Goal: Information Seeking & Learning: Learn about a topic

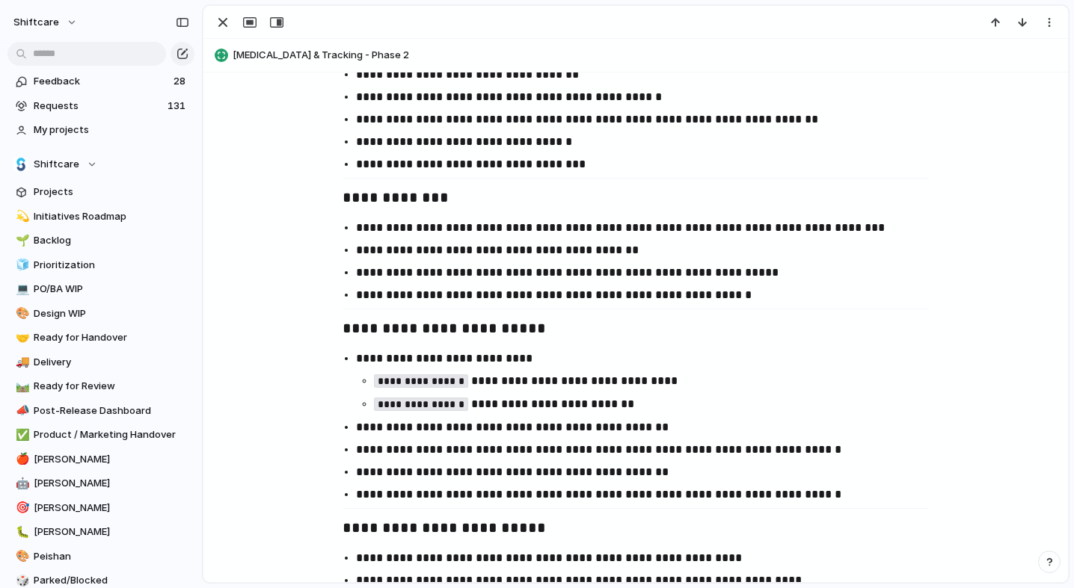
scroll to position [830, 0]
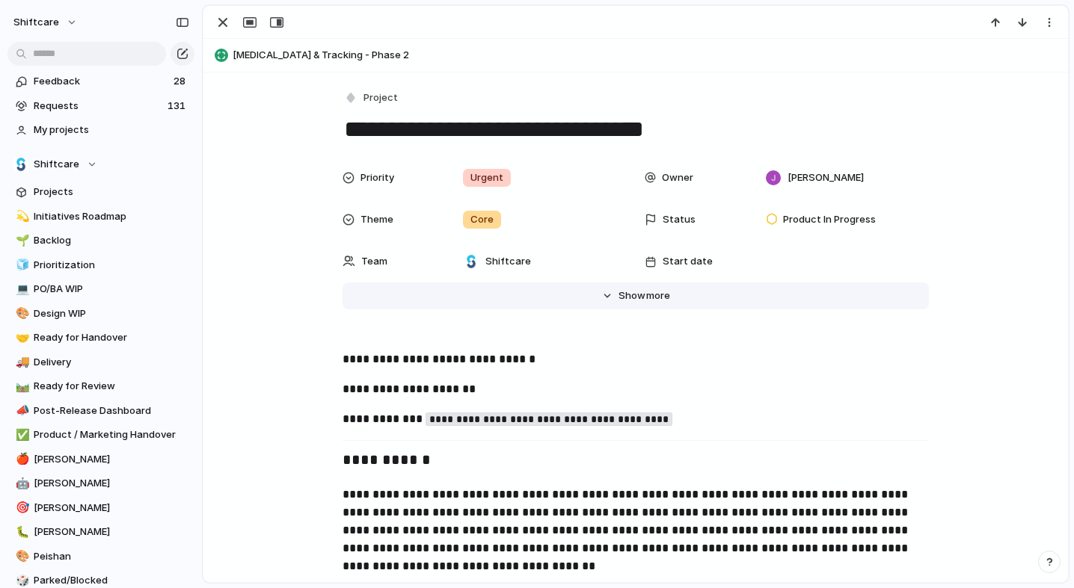
click at [641, 292] on span "Show" at bounding box center [631, 296] width 27 height 15
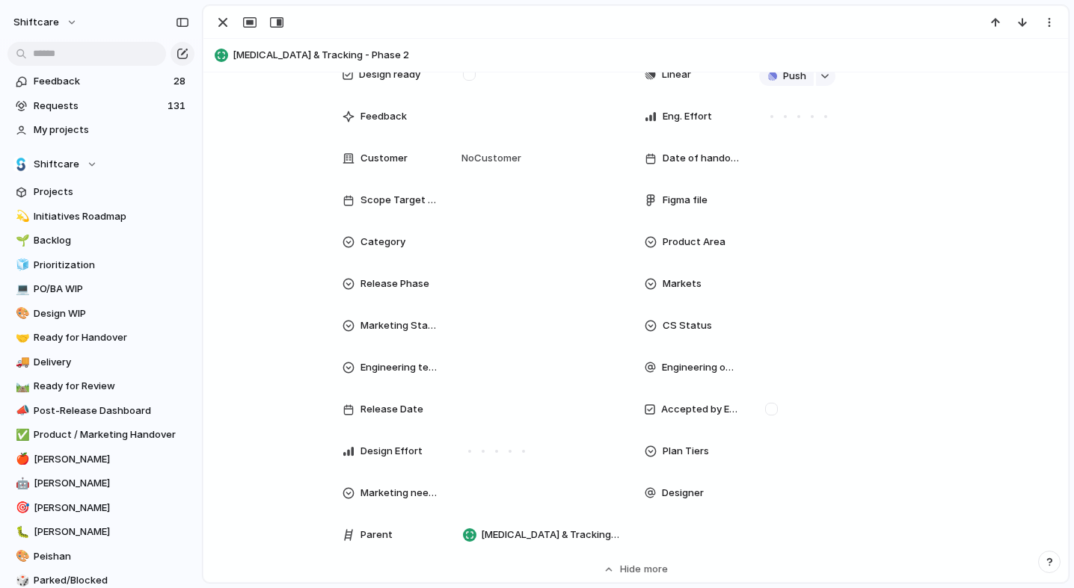
scroll to position [359, 0]
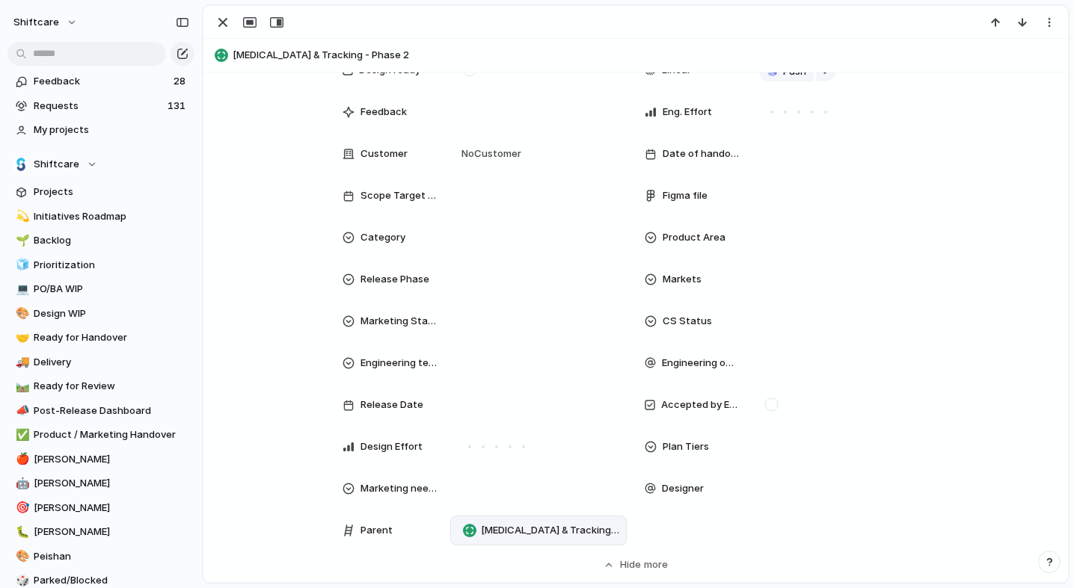
click at [502, 529] on span "[MEDICAL_DATA] & Tracking - Phase 2" at bounding box center [550, 530] width 139 height 15
click at [274, 434] on div "No parent Staff functionality Multiple New Shift Types Messaging Timesheets Mob…" at bounding box center [537, 294] width 1074 height 588
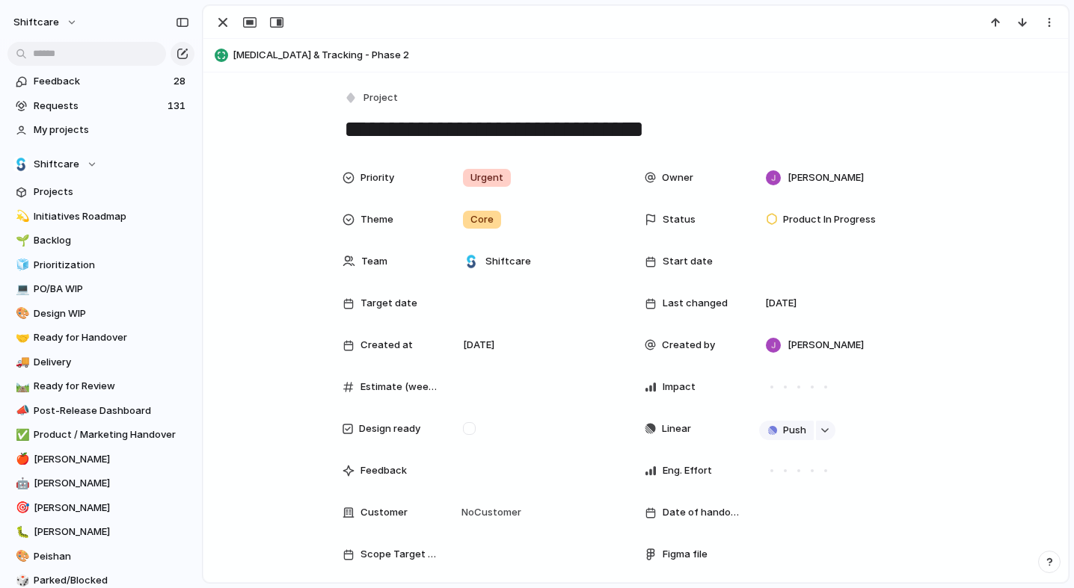
scroll to position [0, 0]
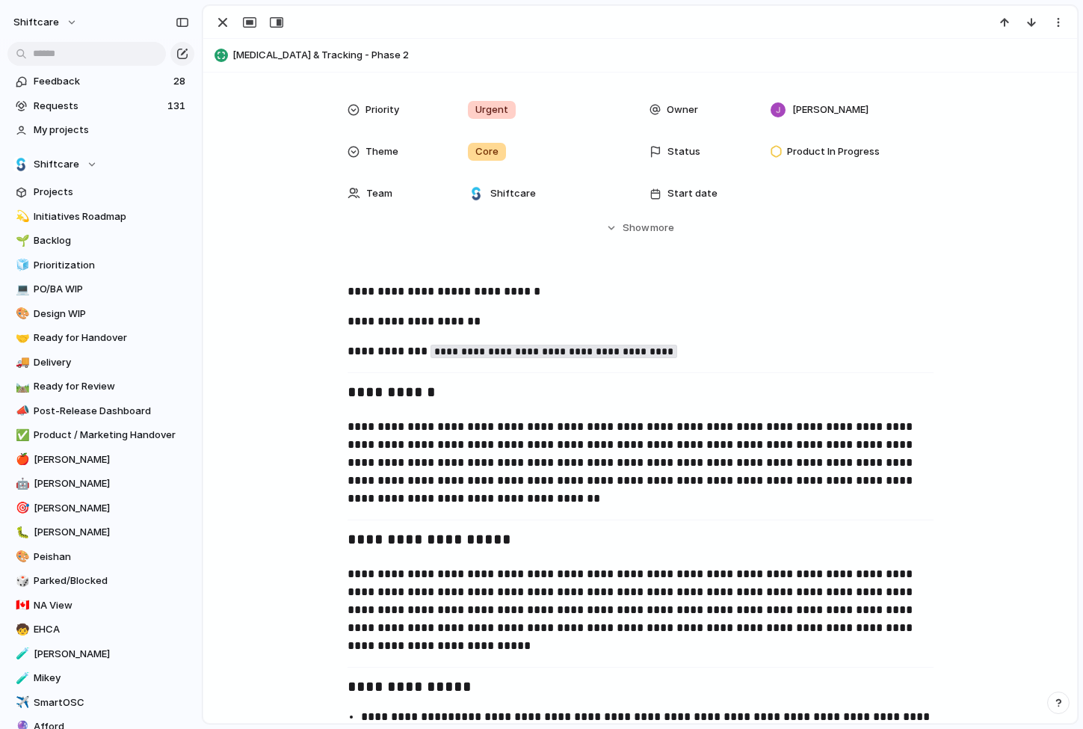
scroll to position [81, 0]
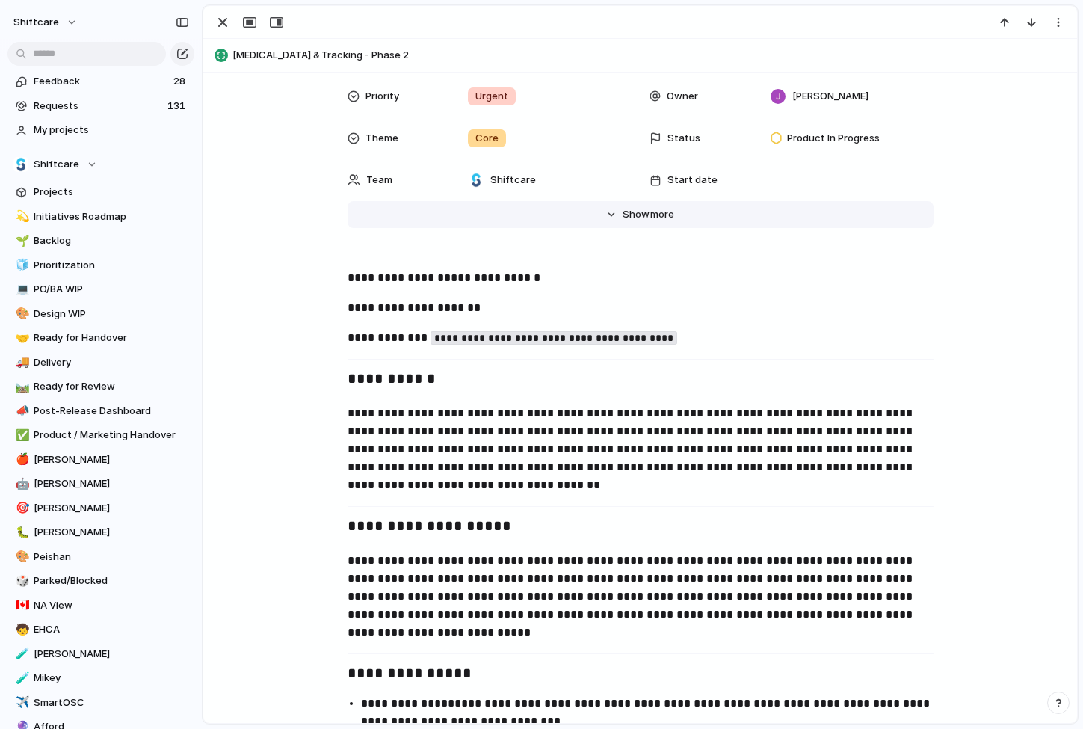
click at [644, 212] on span "Show" at bounding box center [636, 214] width 27 height 15
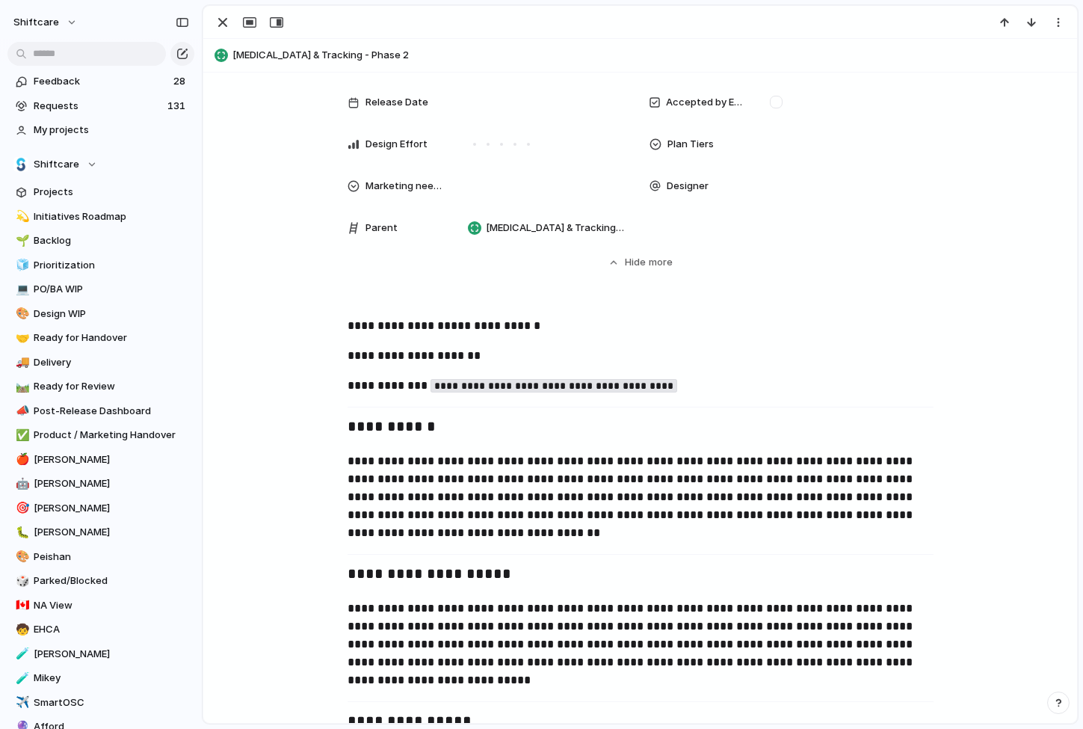
scroll to position [668, 0]
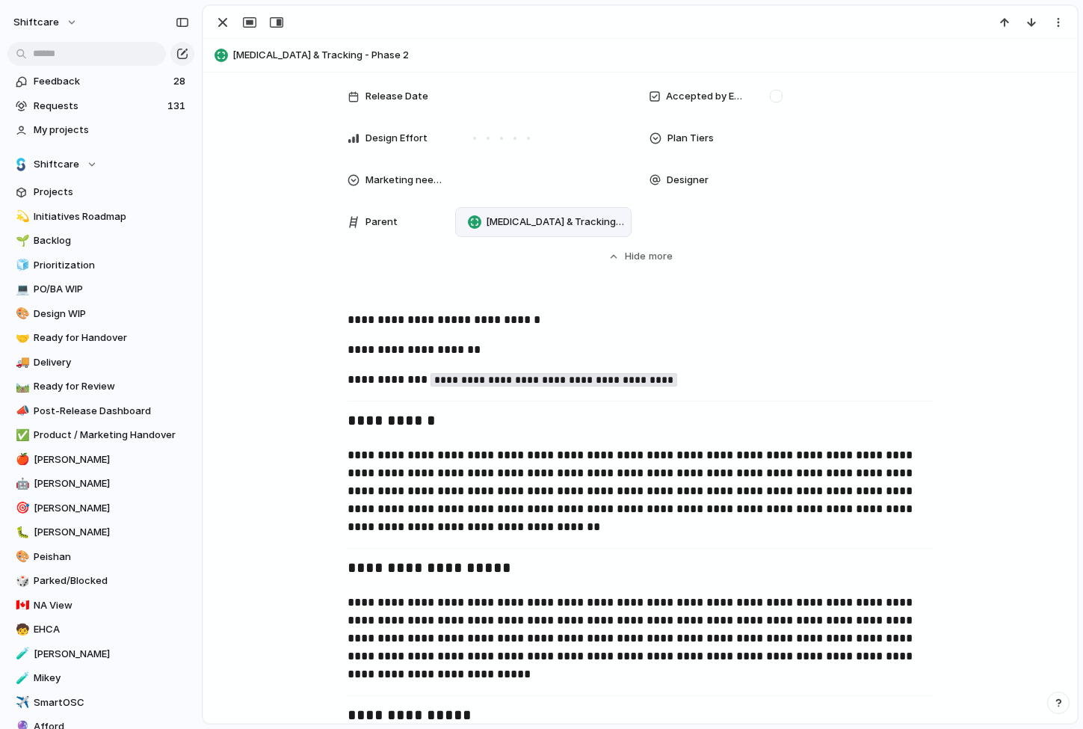
click at [526, 220] on span "[MEDICAL_DATA] & Tracking - Phase 2" at bounding box center [555, 222] width 139 height 15
click at [313, 418] on div "No parent Staff functionality Multiple New Shift Types Messaging Timesheets Mob…" at bounding box center [541, 364] width 1083 height 729
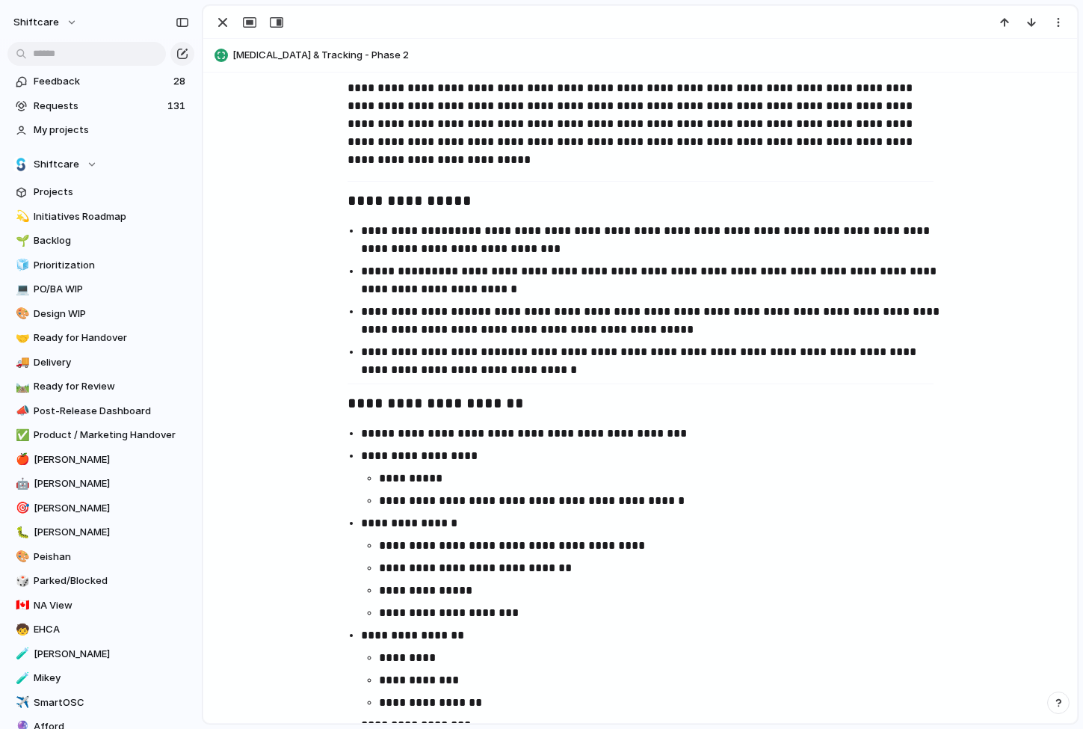
scroll to position [1183, 0]
click at [369, 230] on p "**********" at bounding box center [654, 239] width 586 height 36
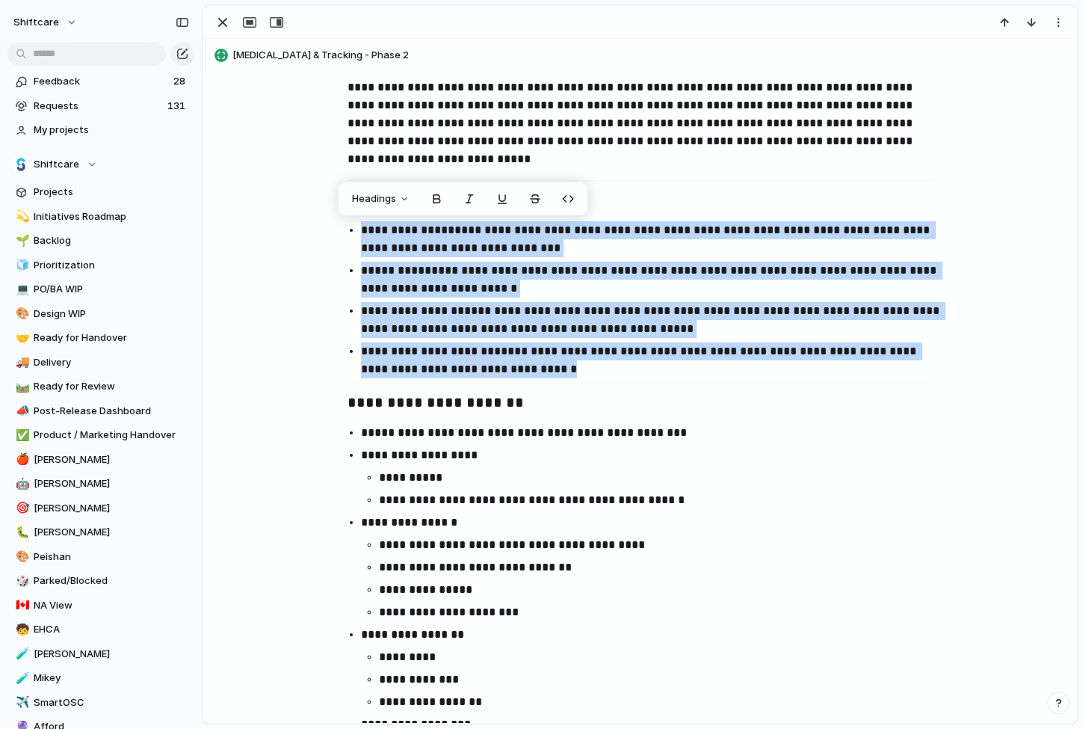
drag, startPoint x: 563, startPoint y: 372, endPoint x: 352, endPoint y: 219, distance: 260.7
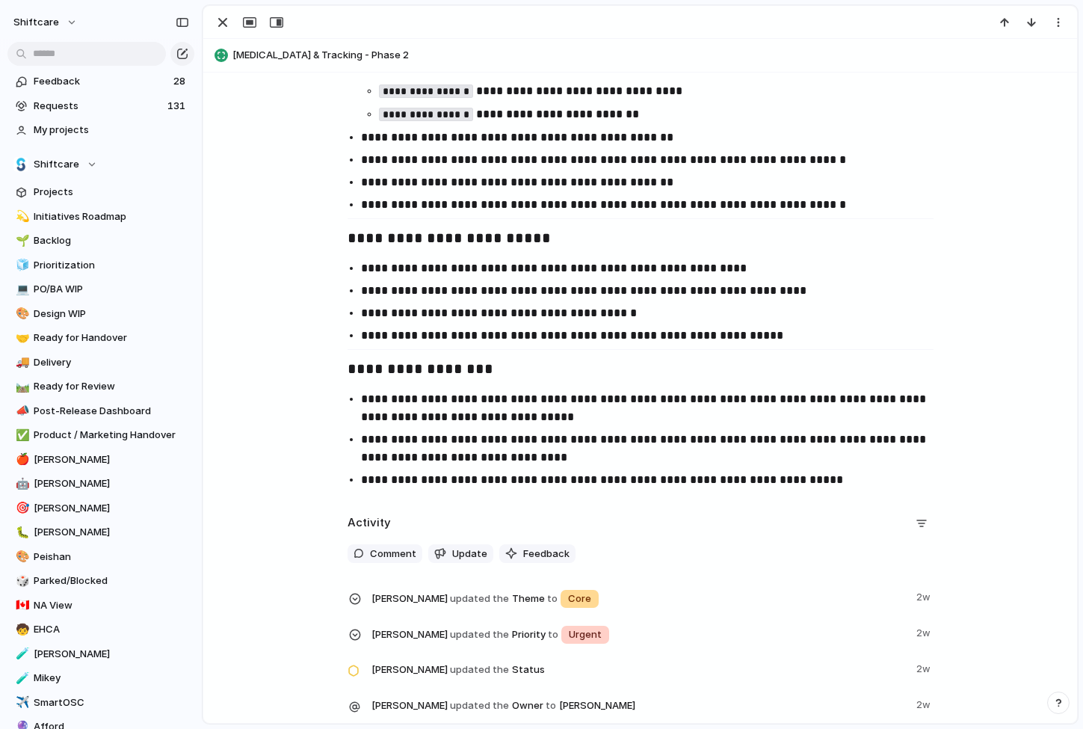
scroll to position [2830, 0]
